Goal: Information Seeking & Learning: Learn about a topic

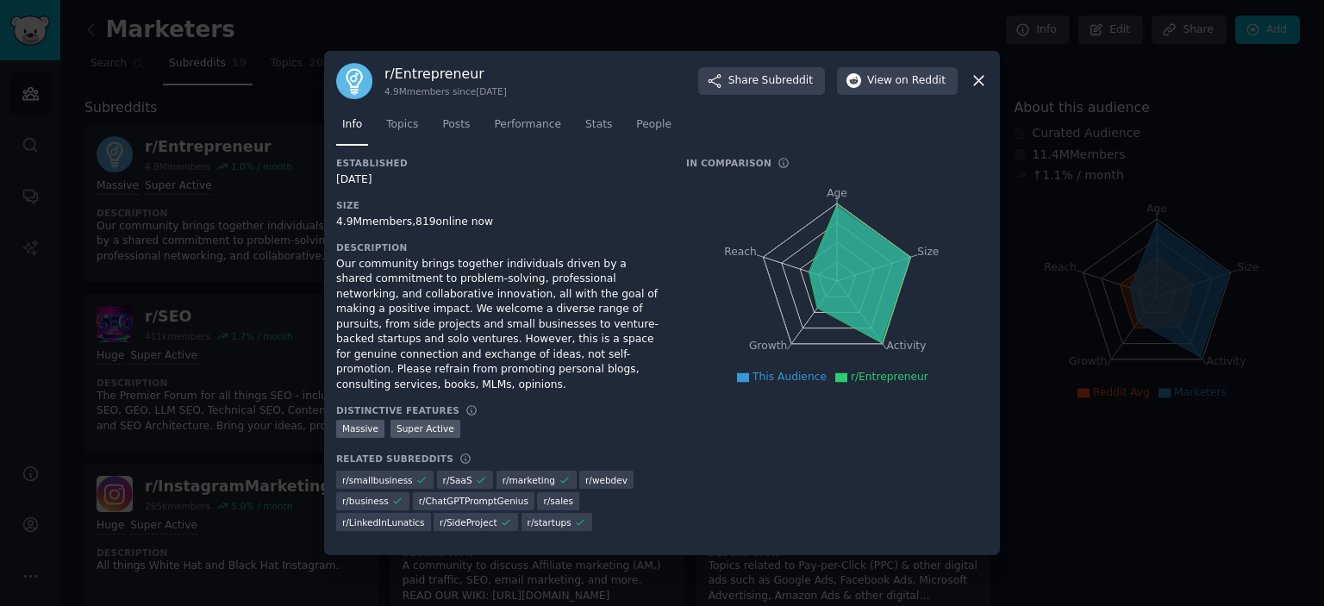
click at [183, 302] on div at bounding box center [662, 303] width 1324 height 606
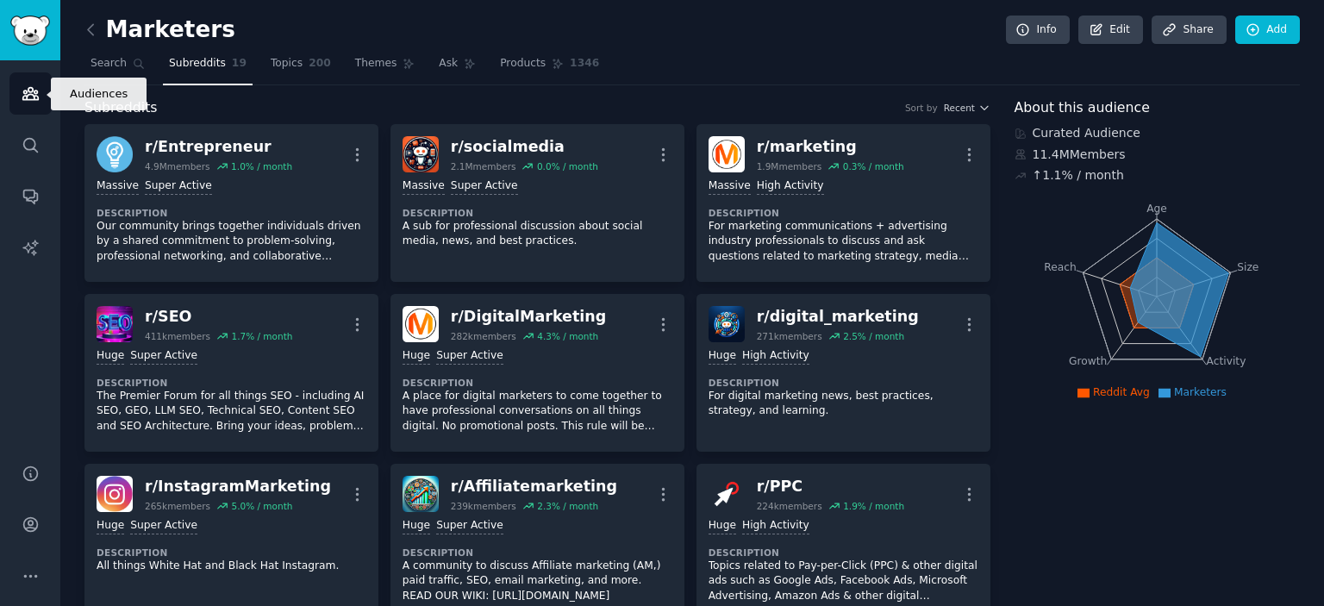
click at [11, 95] on link "Audiences" at bounding box center [30, 93] width 42 height 42
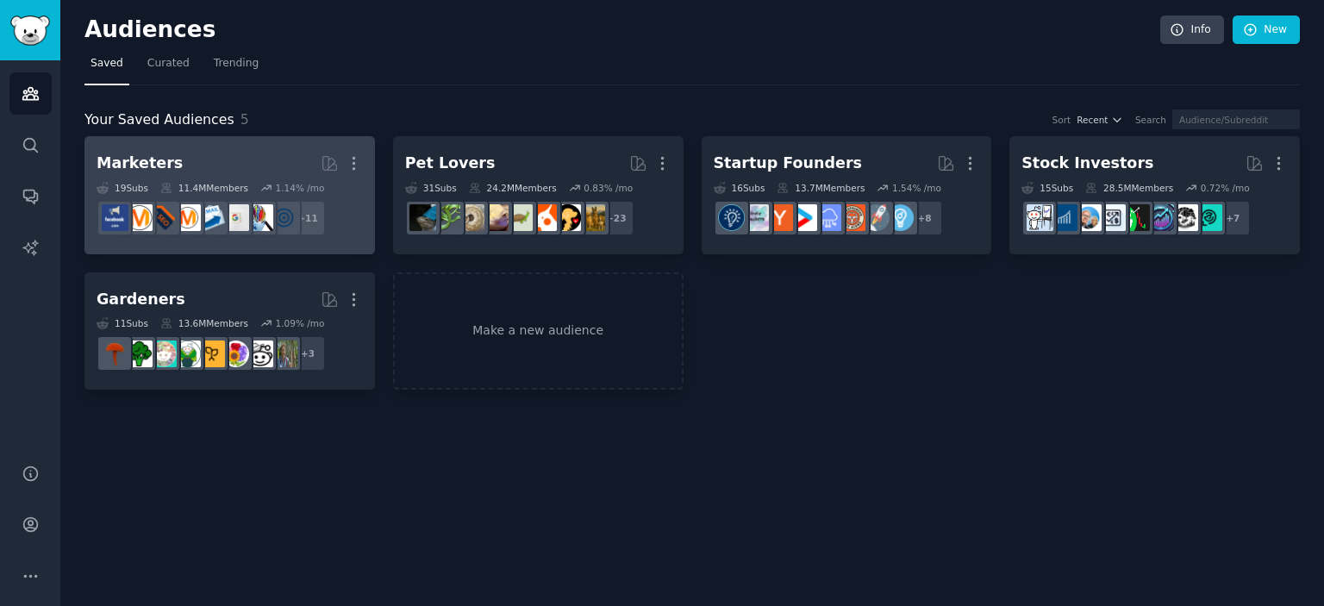
click at [261, 168] on h2 "Marketers More" at bounding box center [230, 163] width 266 height 30
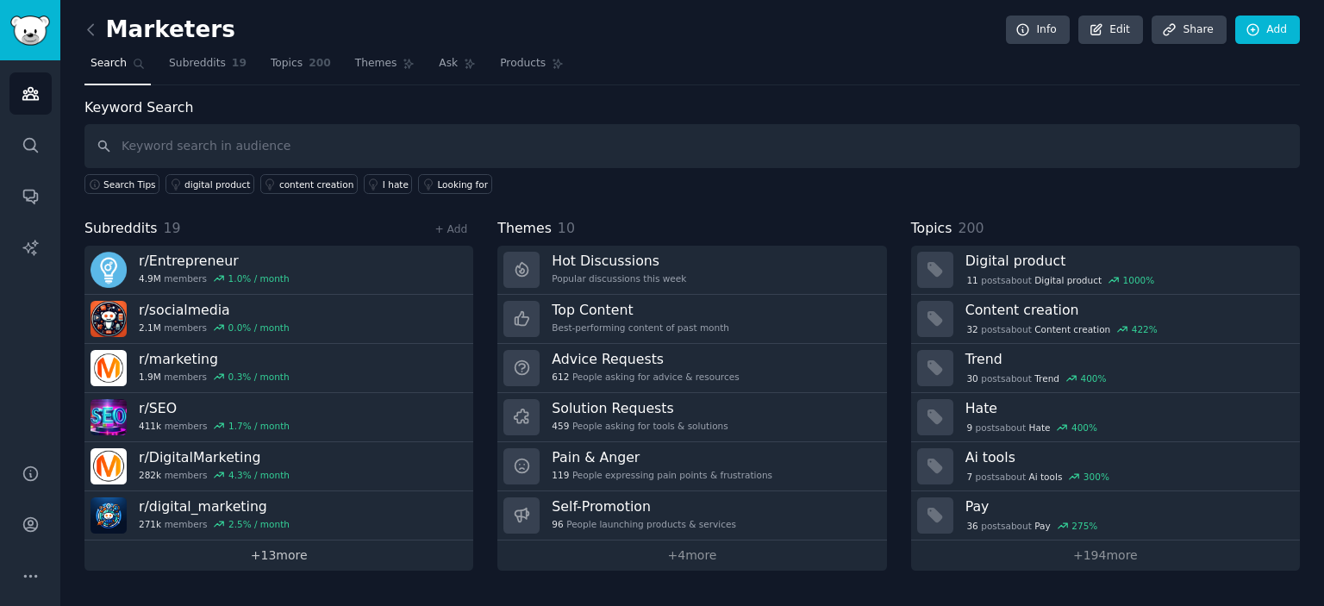
click at [269, 554] on link "+ 13 more" at bounding box center [278, 555] width 389 height 30
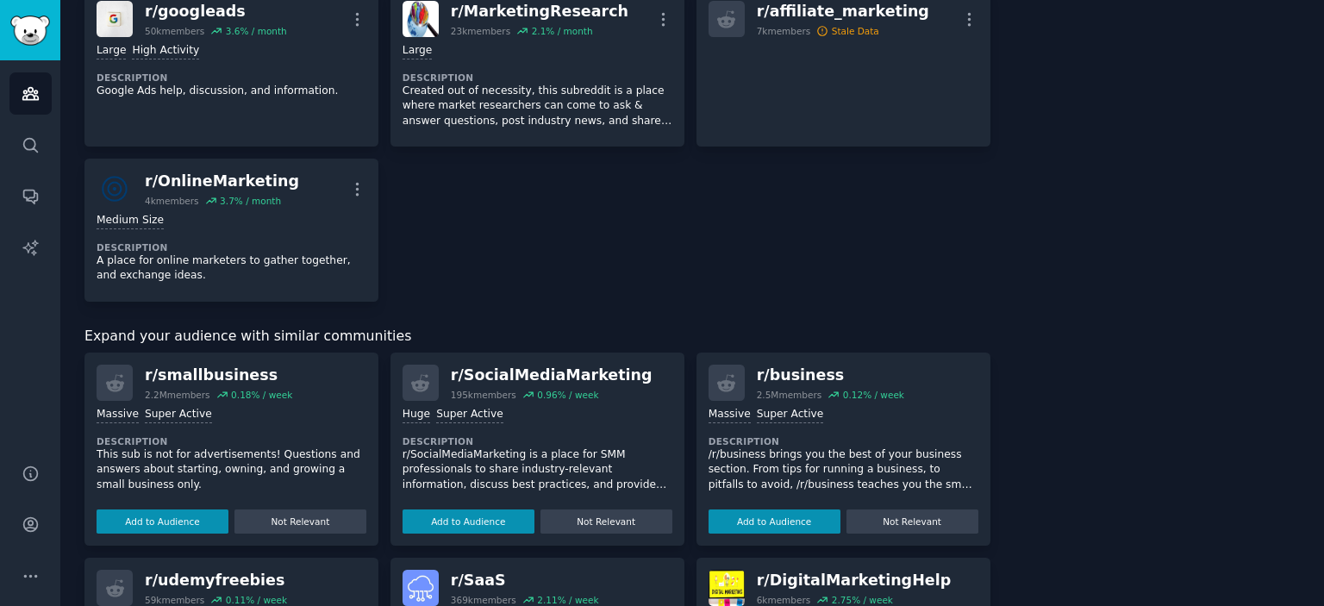
scroll to position [1120, 0]
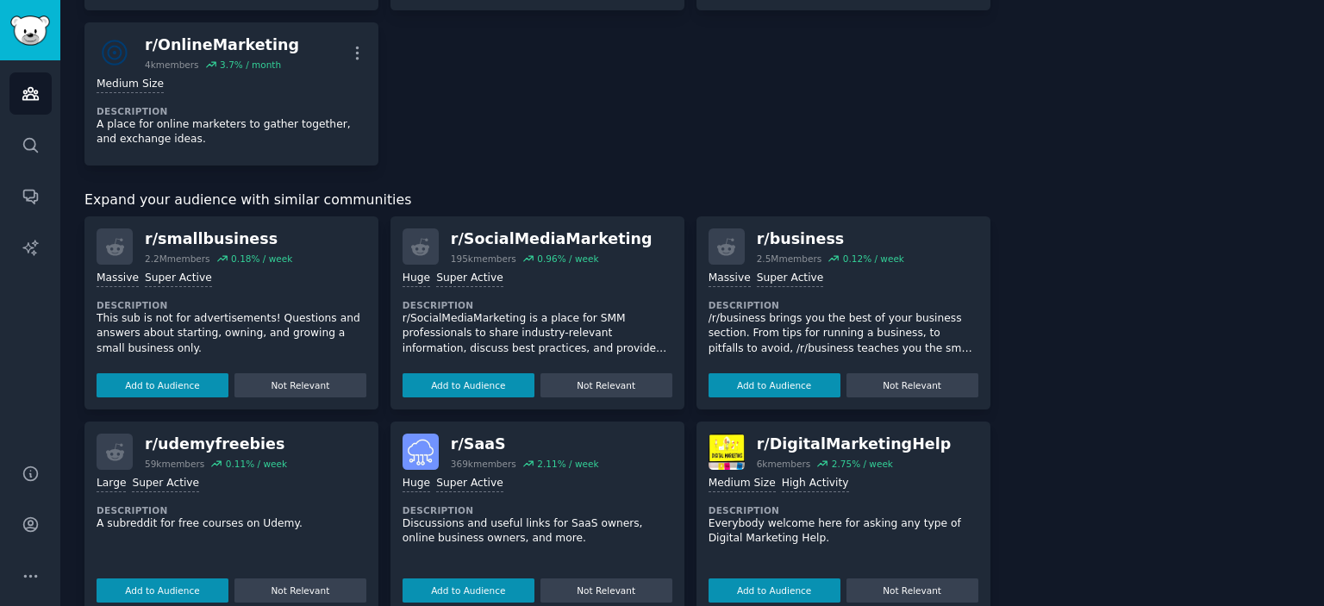
click at [211, 240] on div "r/ smallbusiness" at bounding box center [218, 239] width 147 height 22
click at [194, 388] on button "Add to Audience" at bounding box center [163, 385] width 132 height 24
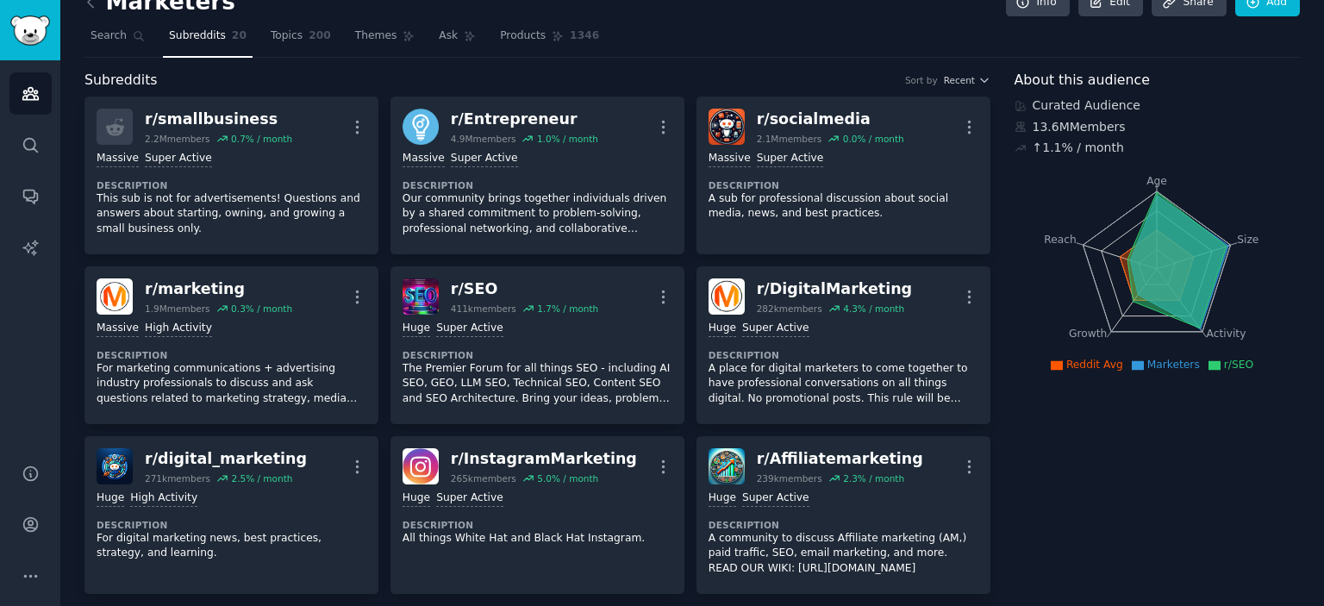
scroll to position [0, 0]
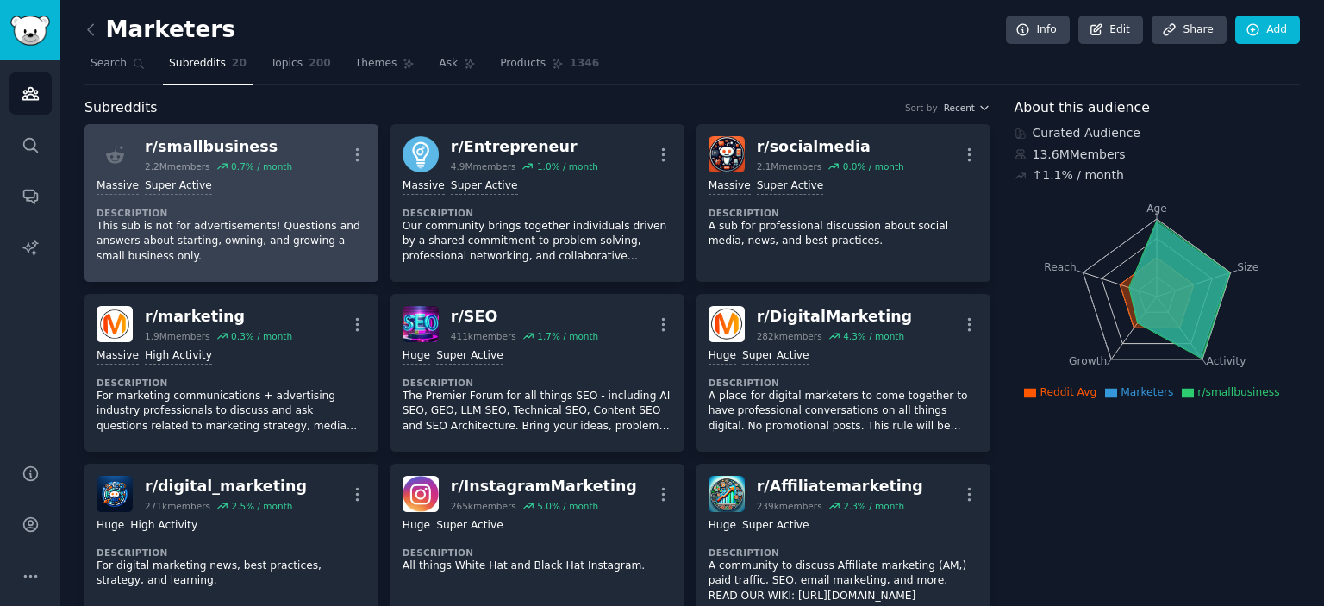
click at [301, 202] on div "Massive Super Active Description This sub is not for advertisements! Questions …" at bounding box center [232, 220] width 270 height 97
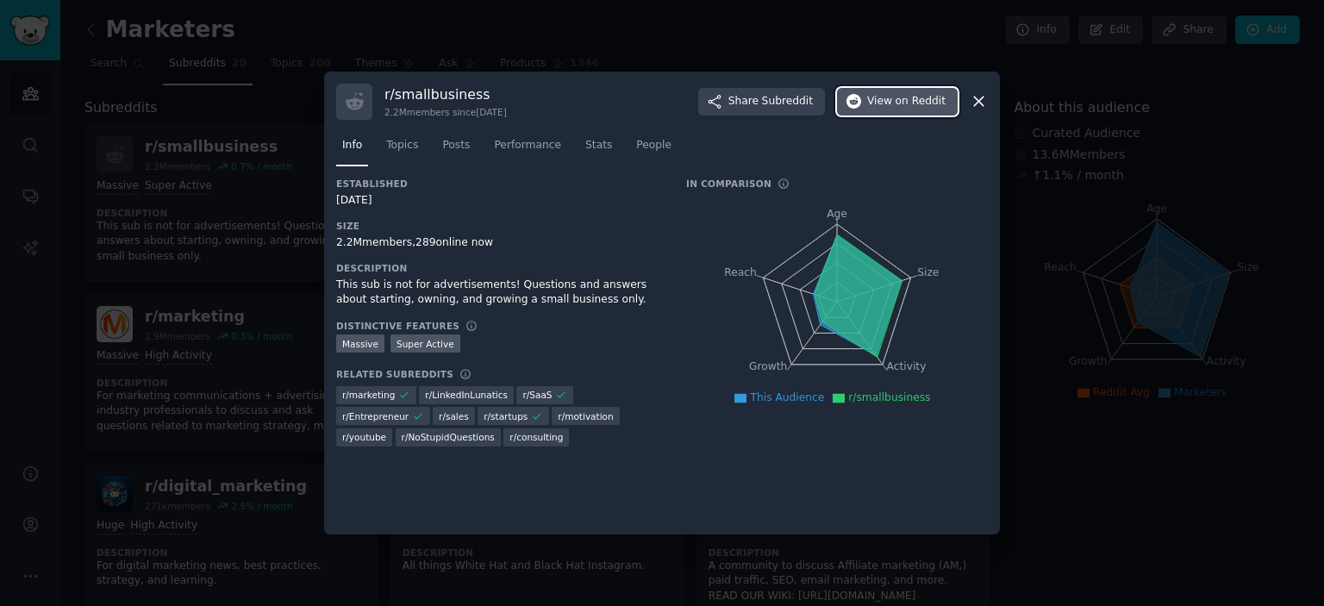
click at [927, 104] on span "on Reddit" at bounding box center [920, 102] width 50 height 16
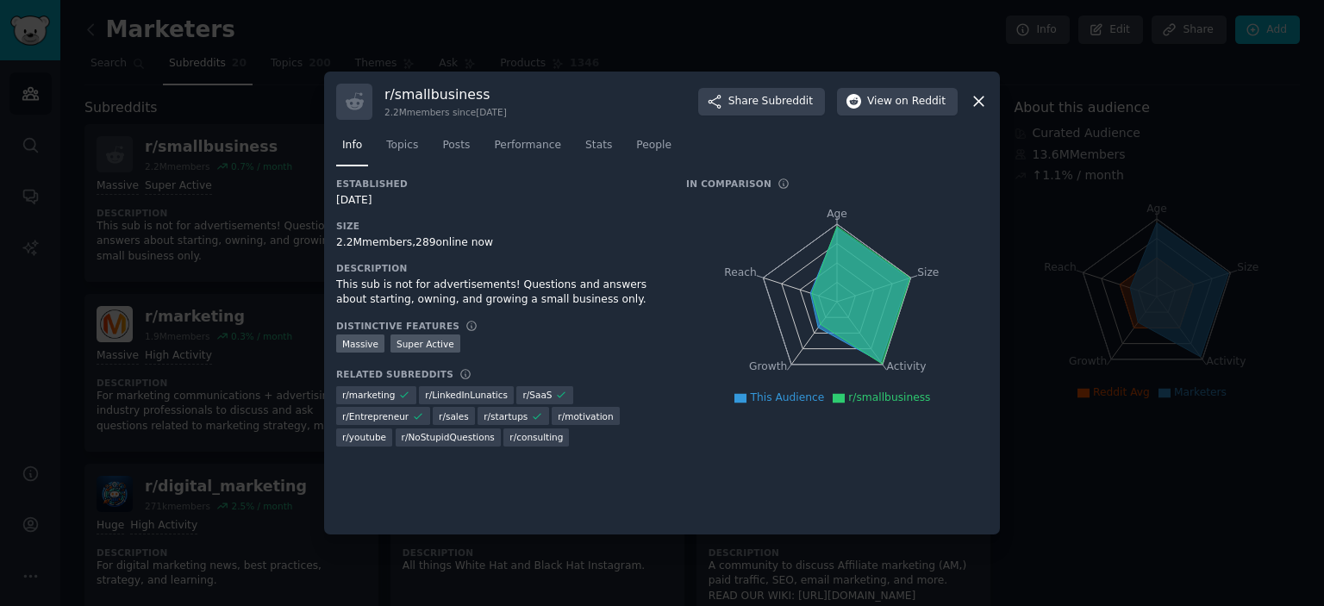
click at [649, 37] on div at bounding box center [662, 303] width 1324 height 606
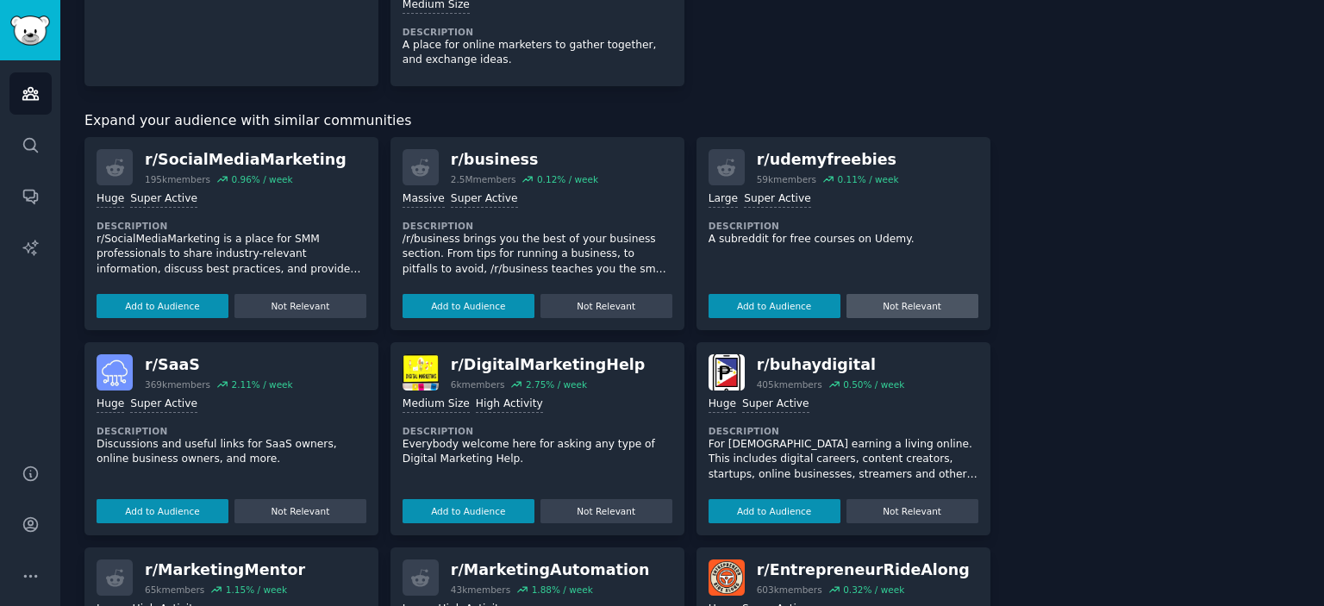
scroll to position [1206, 0]
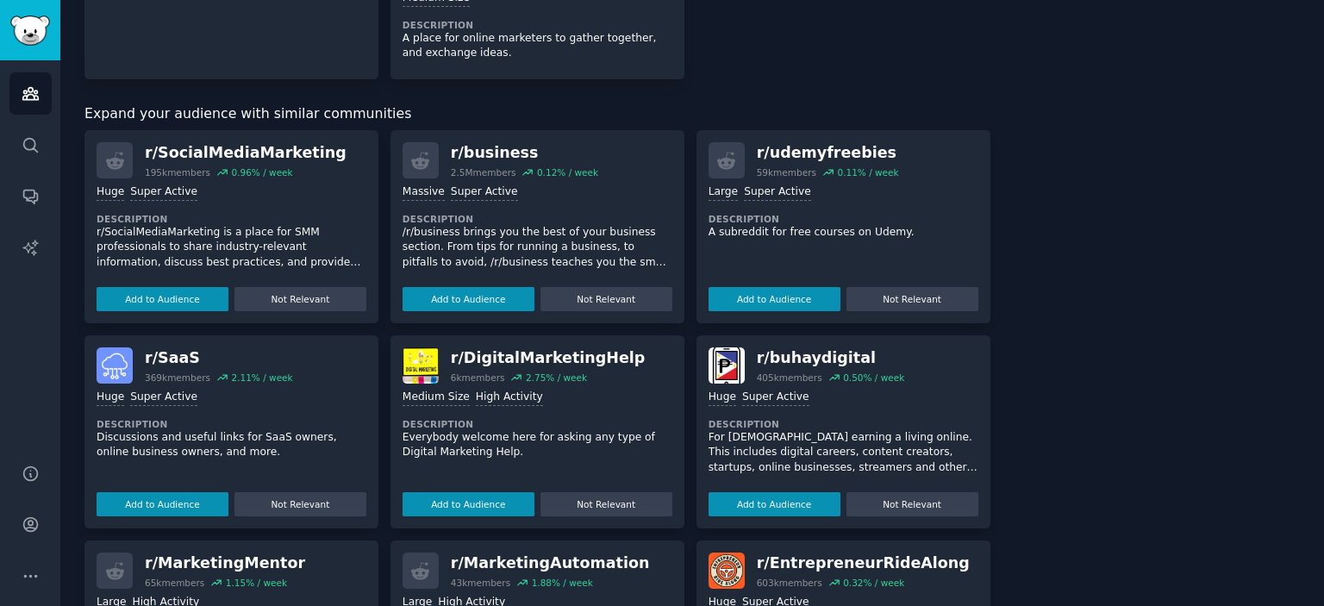
click at [508, 199] on div "Massive Super Active Description /r/business brings you the best of your busine…" at bounding box center [537, 244] width 270 height 133
click at [489, 291] on button "Add to Audience" at bounding box center [468, 299] width 132 height 24
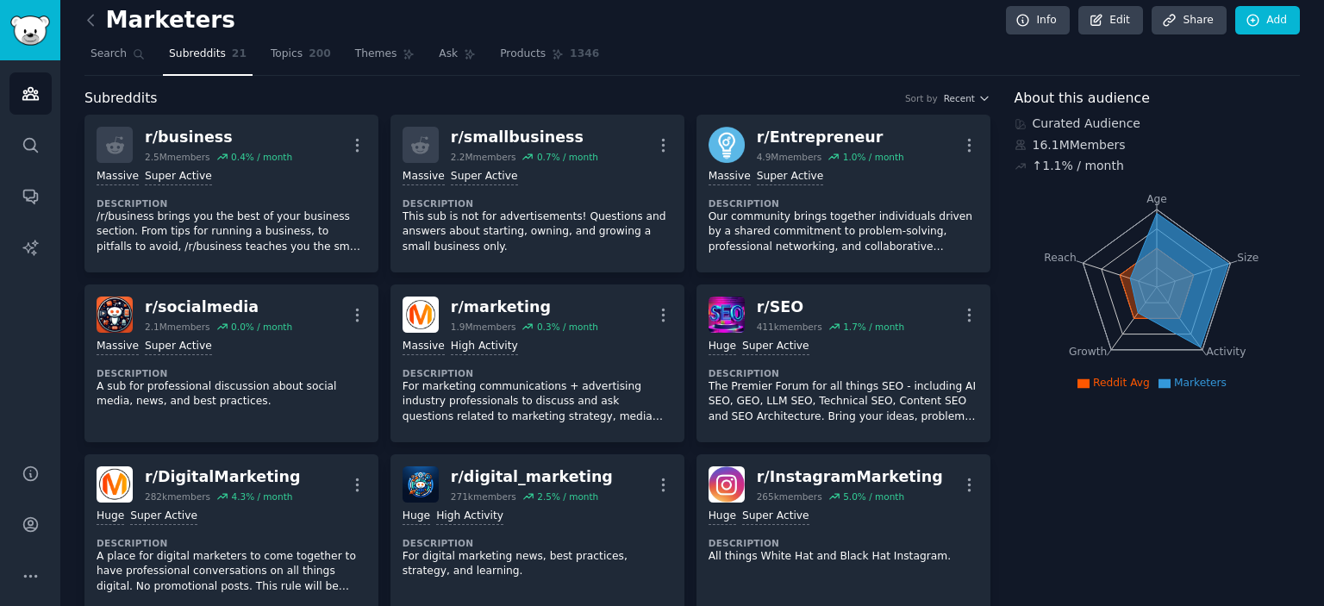
scroll to position [0, 0]
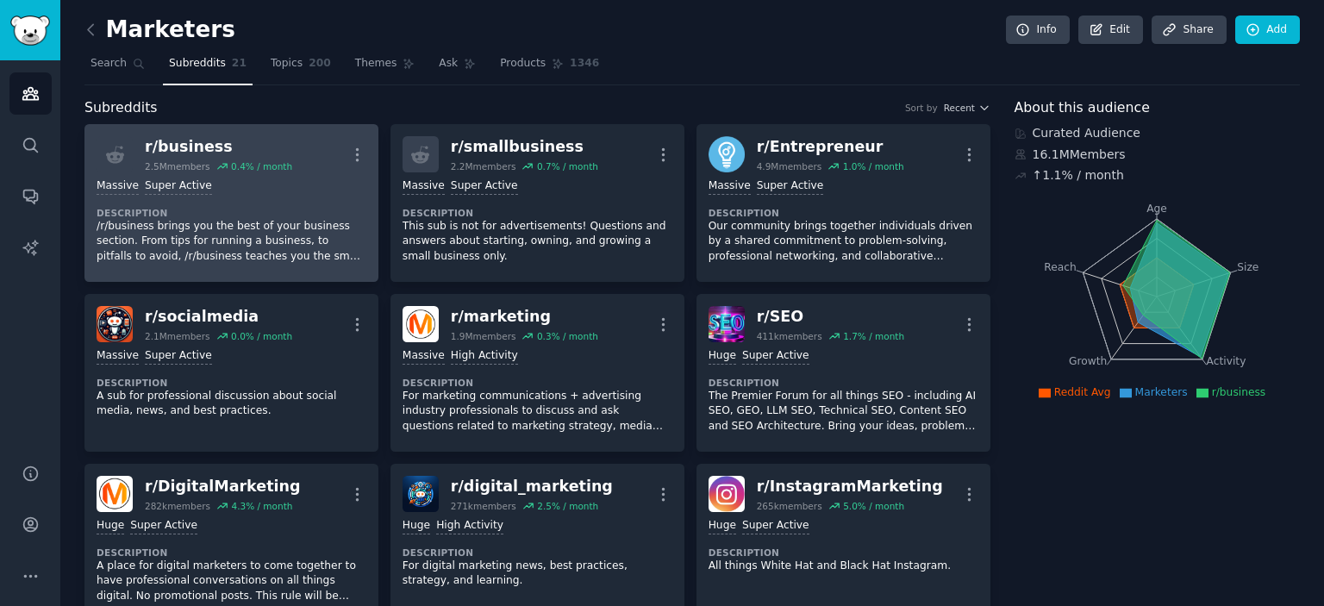
click at [233, 178] on div "Massive Super Active" at bounding box center [232, 186] width 270 height 16
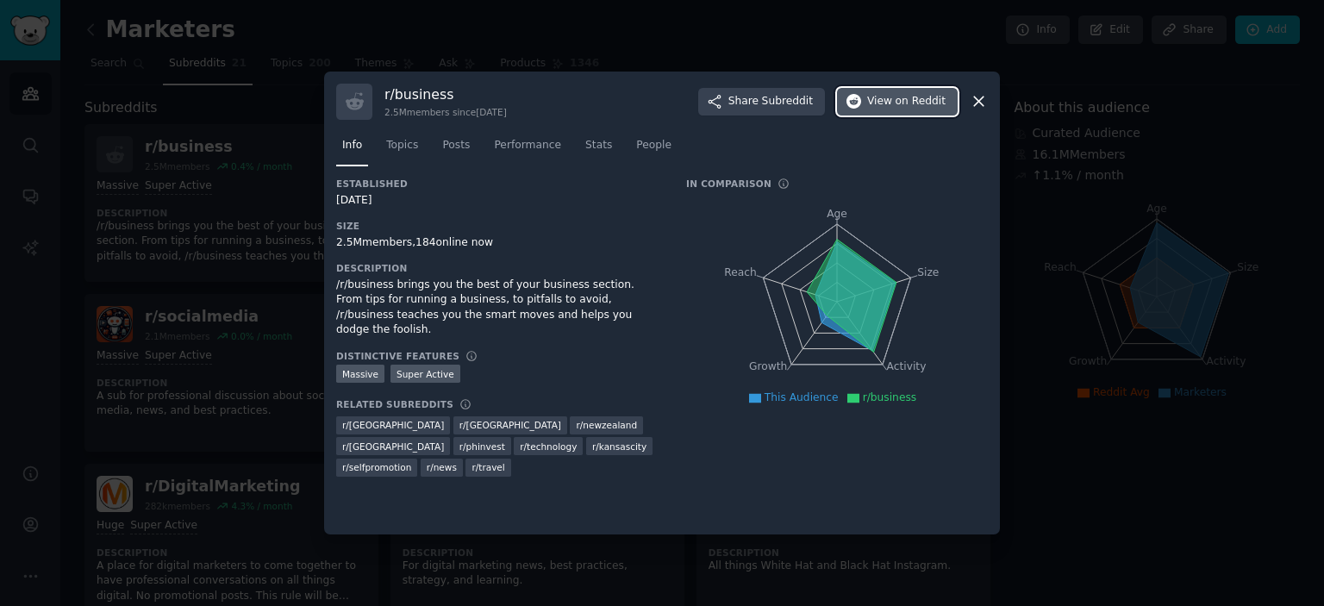
click at [908, 103] on span "on Reddit" at bounding box center [920, 102] width 50 height 16
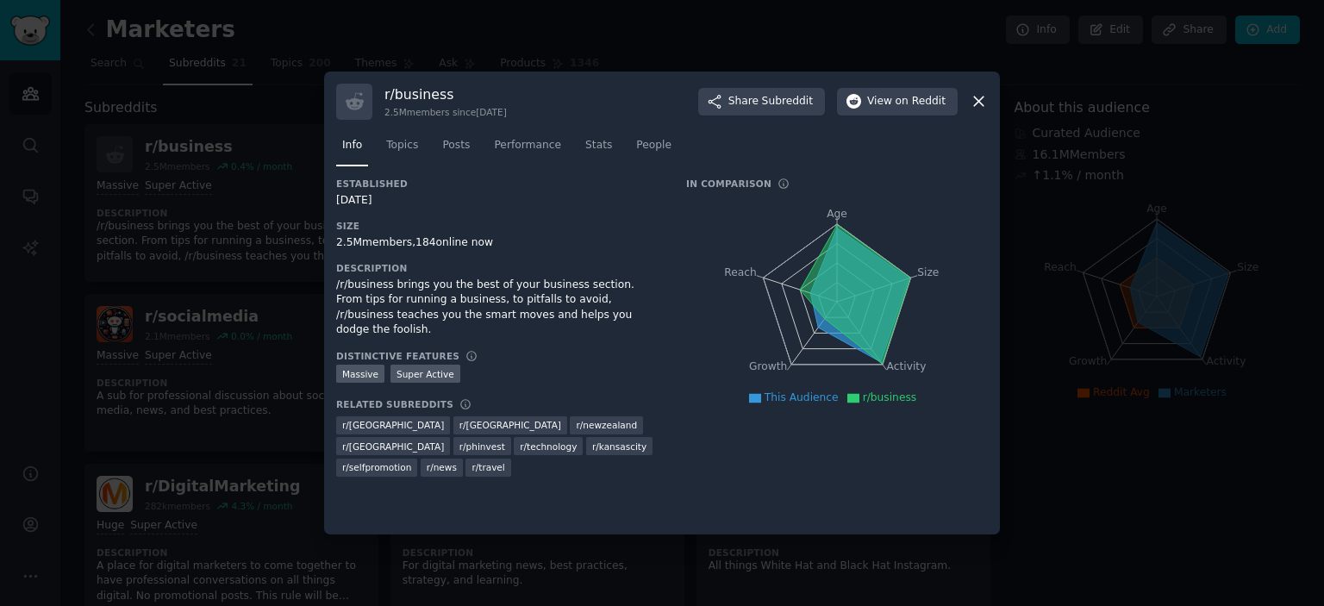
drag, startPoint x: 25, startPoint y: 30, endPoint x: 34, endPoint y: 75, distance: 45.6
click at [25, 30] on div at bounding box center [662, 303] width 1324 height 606
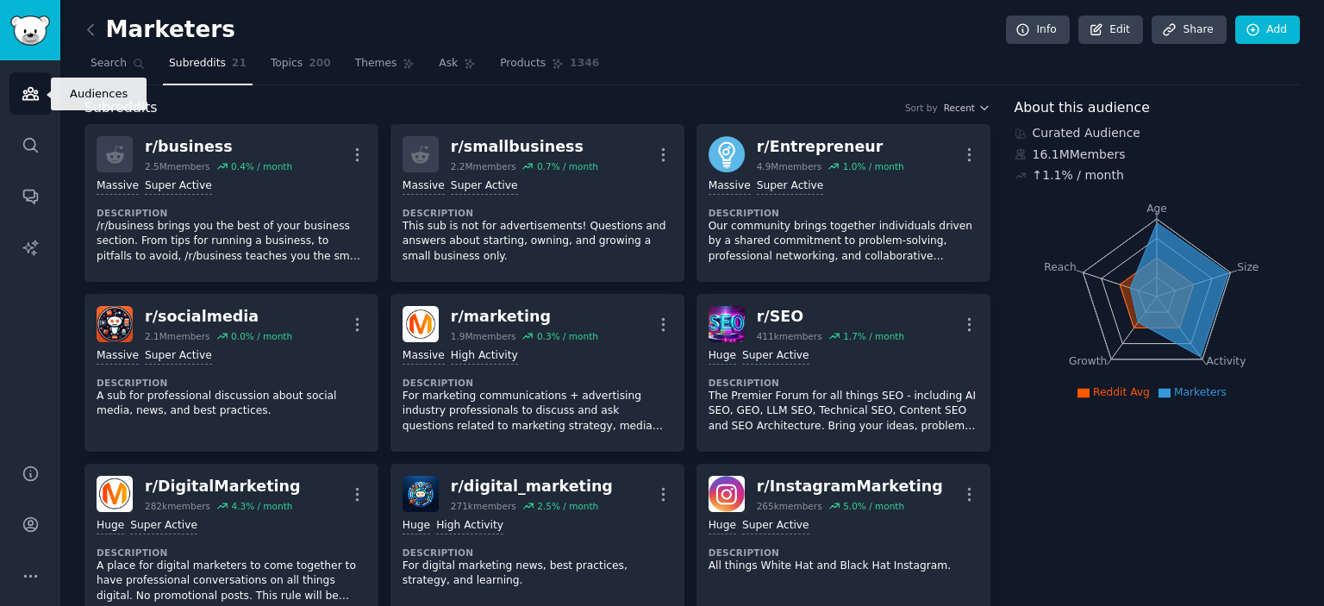
click at [31, 103] on link "Audiences" at bounding box center [30, 93] width 42 height 42
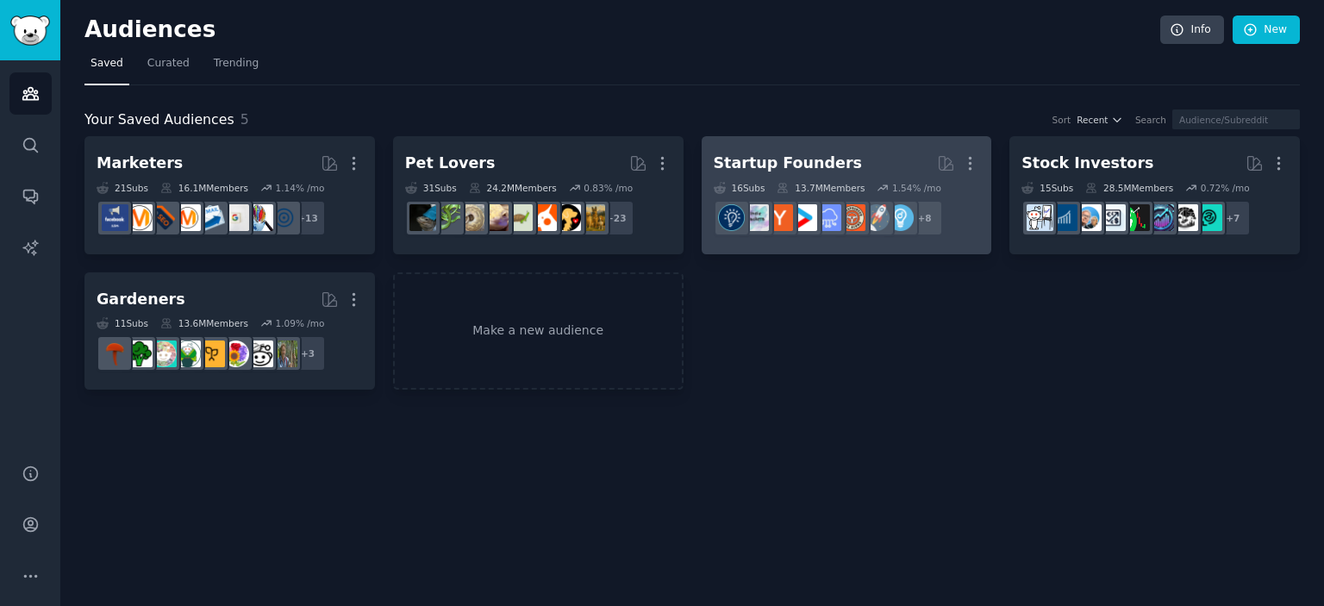
click at [863, 160] on h2 "Startup Founders More" at bounding box center [846, 163] width 266 height 30
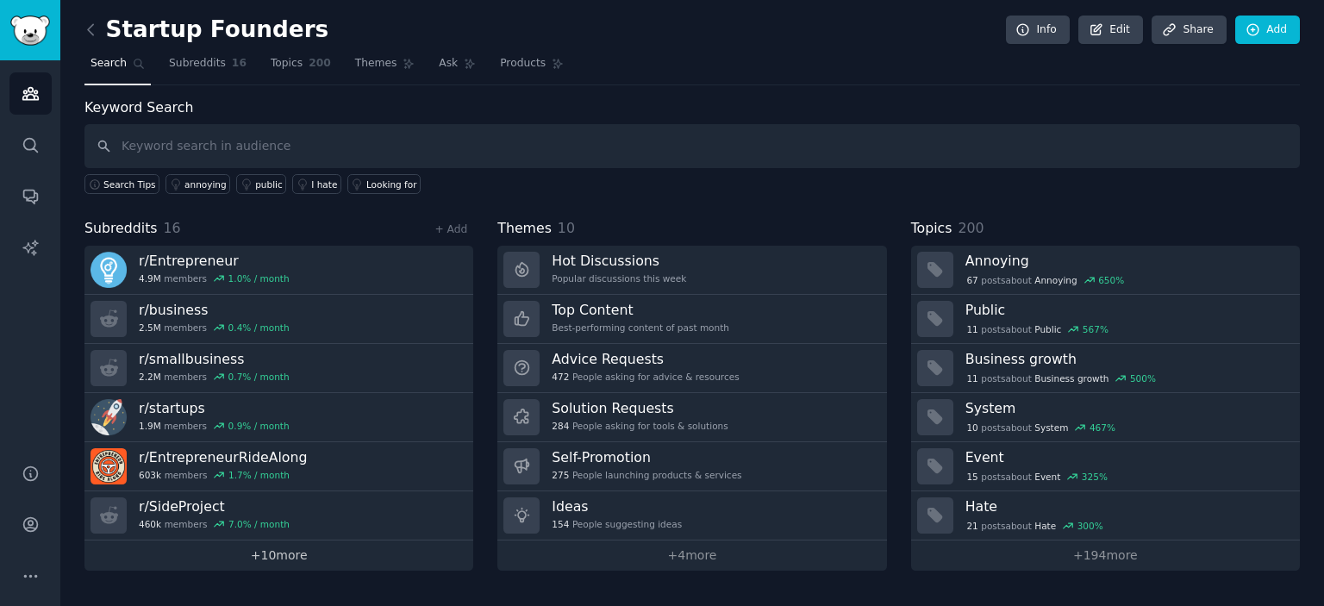
click at [270, 556] on link "+ 10 more" at bounding box center [278, 555] width 389 height 30
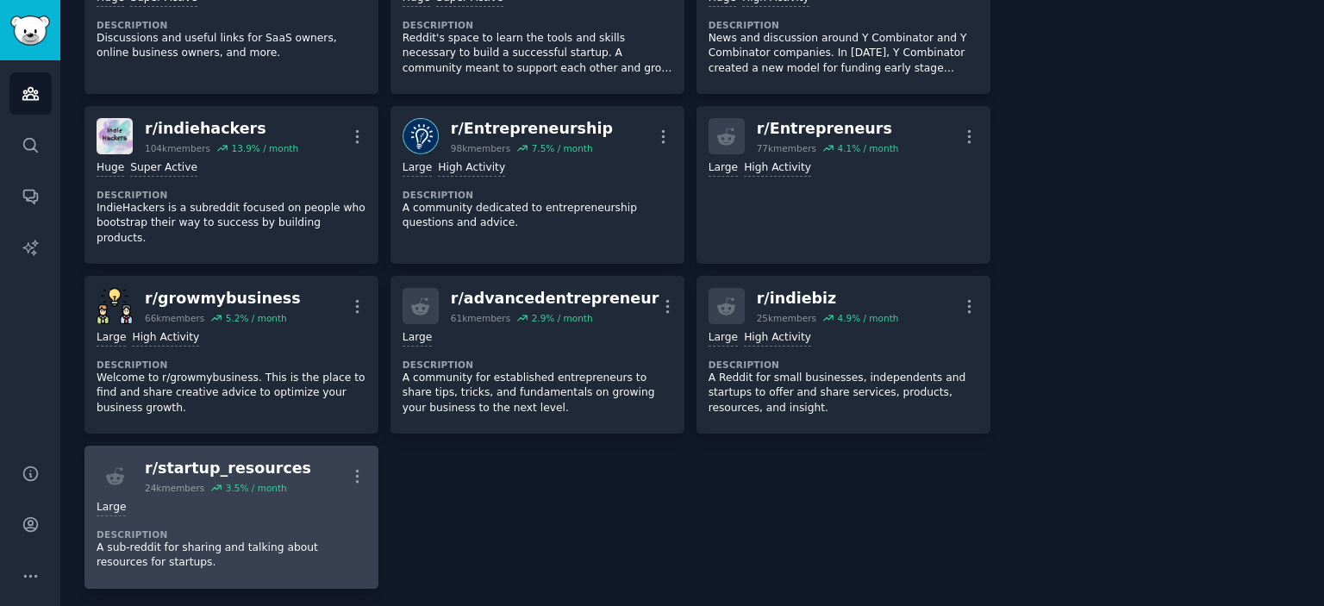
scroll to position [517, 0]
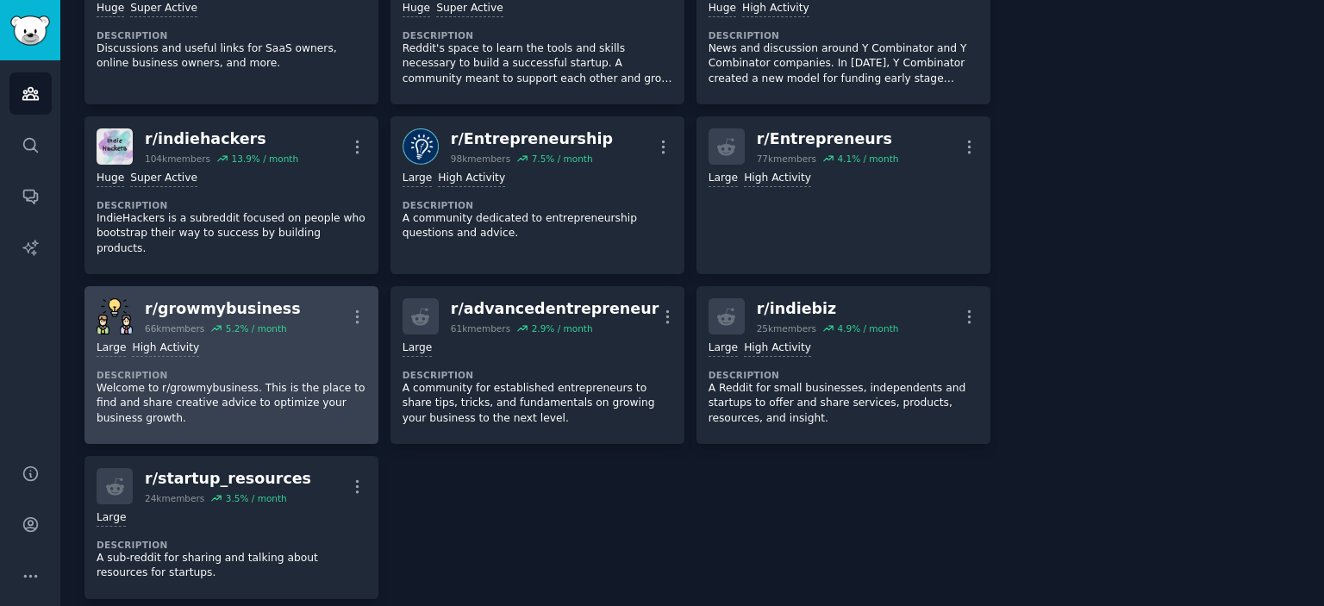
click at [317, 334] on div ">= 80th percentile for submissions / day Large High Activity Description Welcom…" at bounding box center [232, 382] width 270 height 97
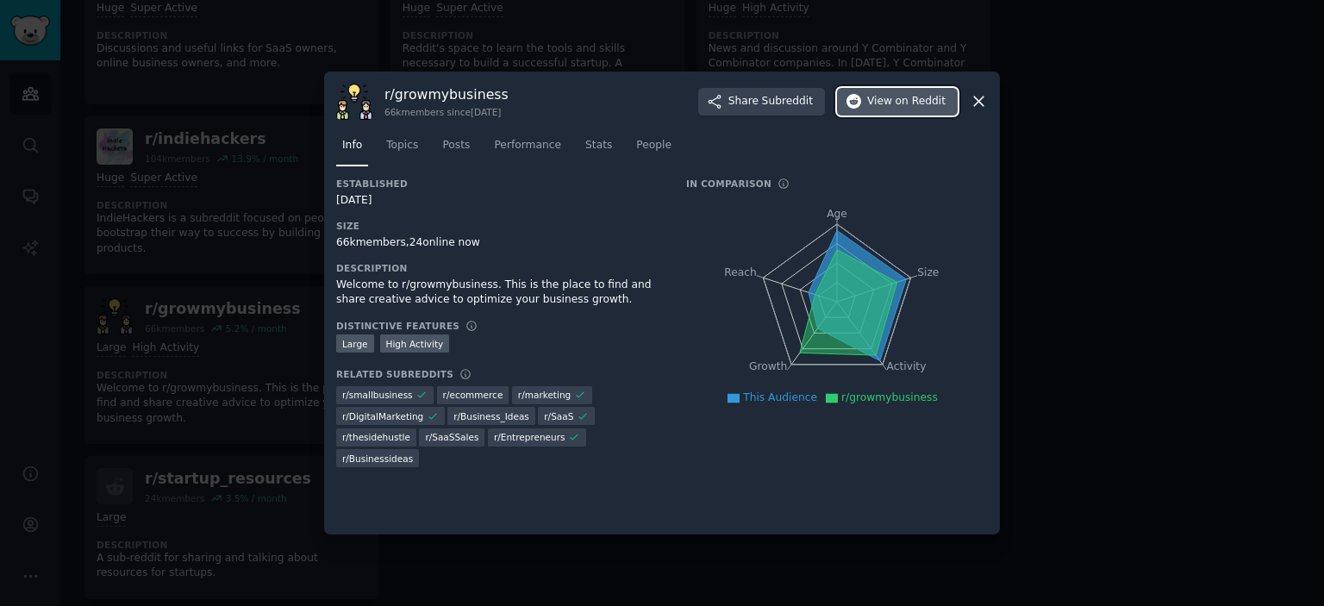
click at [905, 108] on span "on Reddit" at bounding box center [920, 102] width 50 height 16
click at [285, 134] on div at bounding box center [662, 303] width 1324 height 606
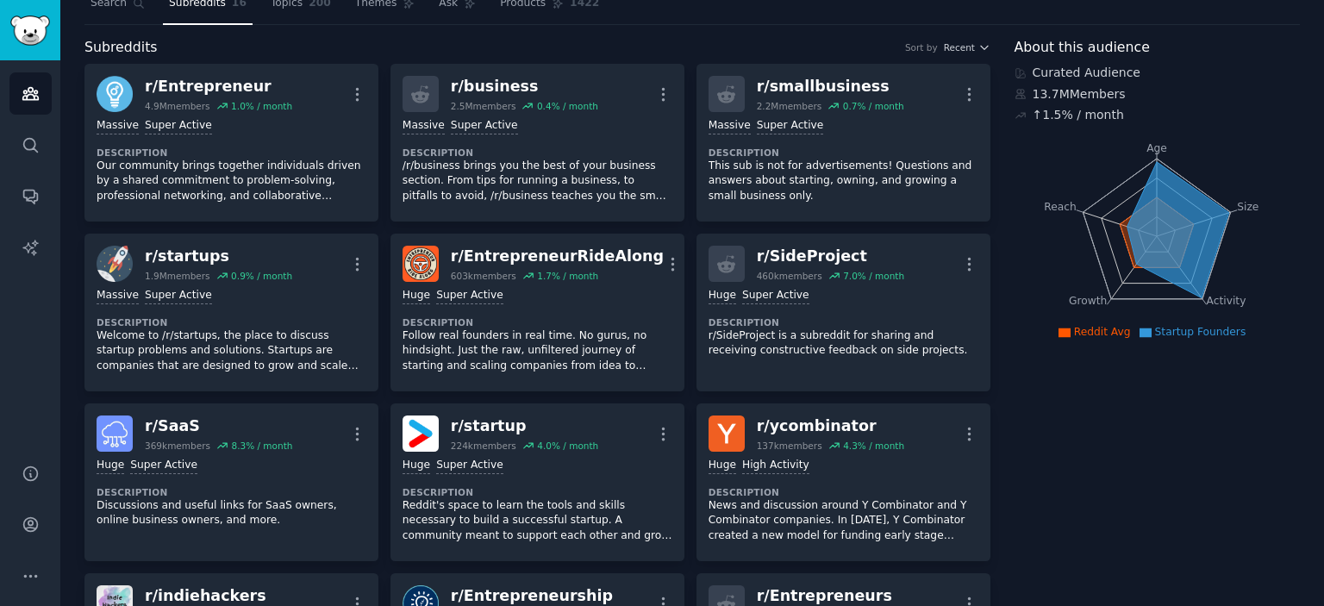
scroll to position [86, 0]
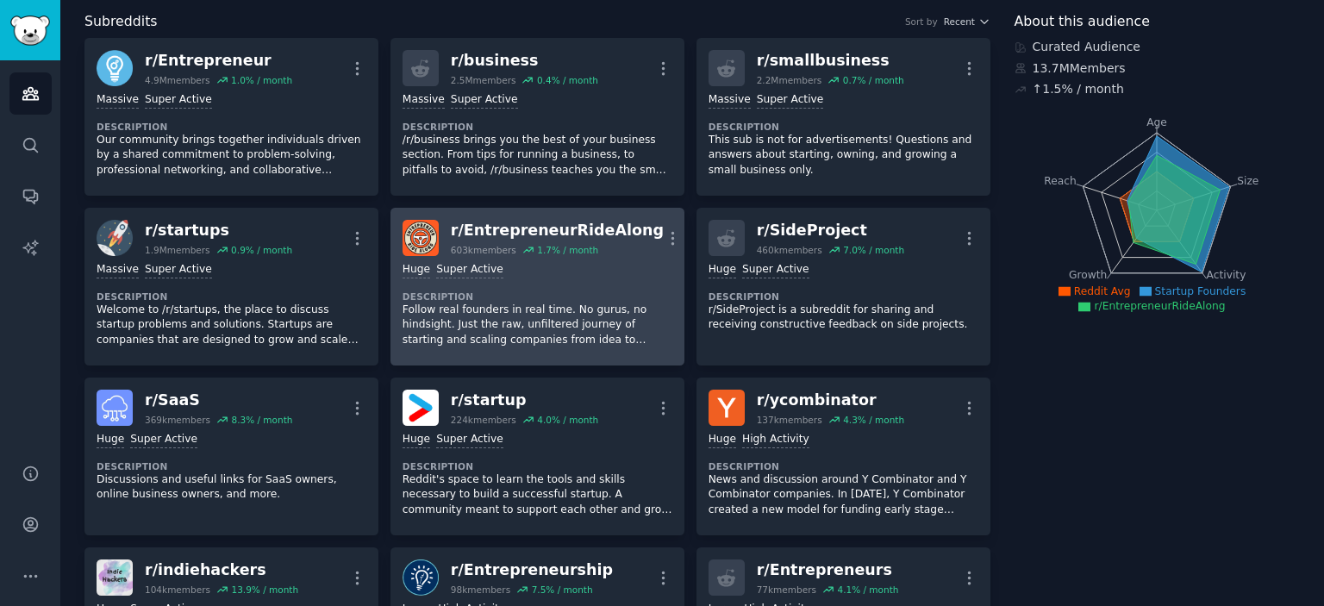
click at [632, 256] on div ">= 95th percentile for submissions / day Huge Super Active Description Follow r…" at bounding box center [537, 304] width 270 height 97
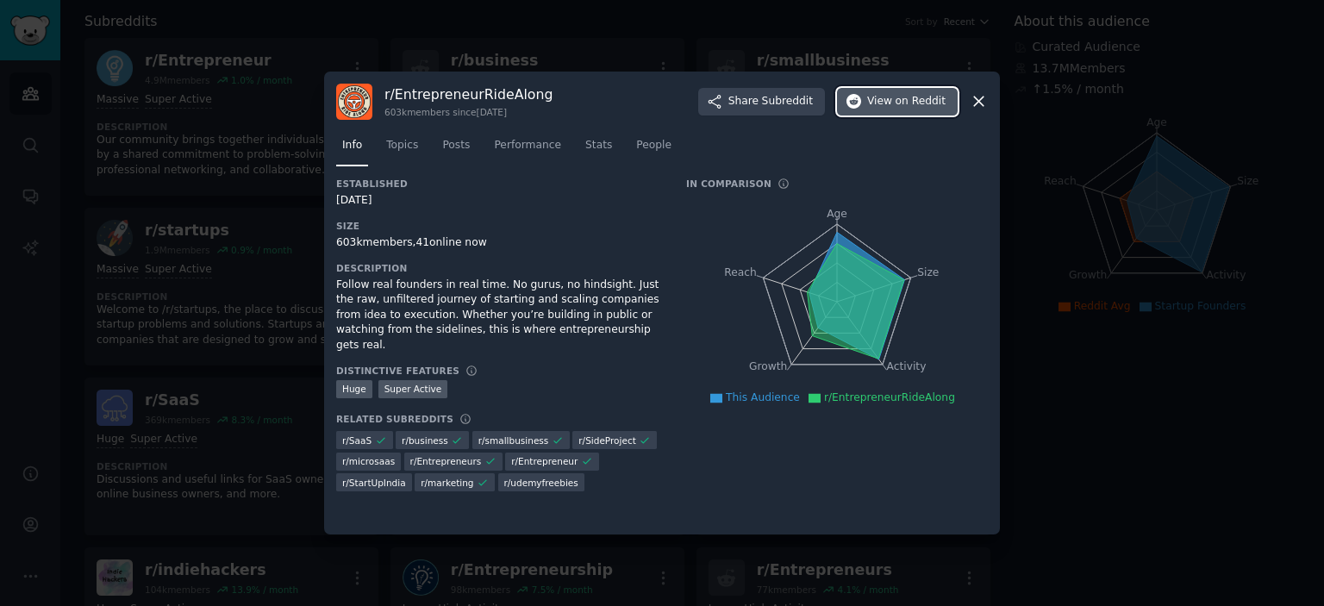
click at [880, 106] on span "View on Reddit" at bounding box center [906, 102] width 78 height 16
